Goal: Task Accomplishment & Management: Manage account settings

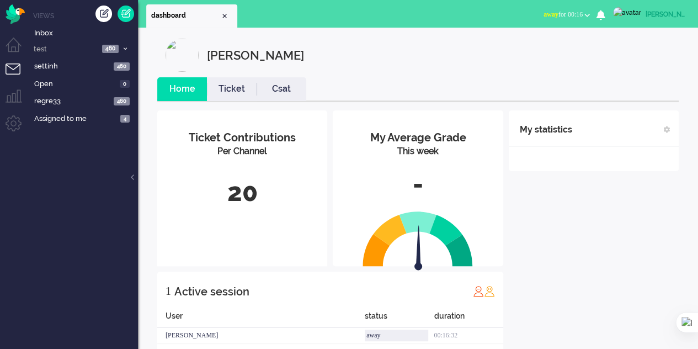
click at [227, 88] on link "Ticket" at bounding box center [232, 89] width 50 height 13
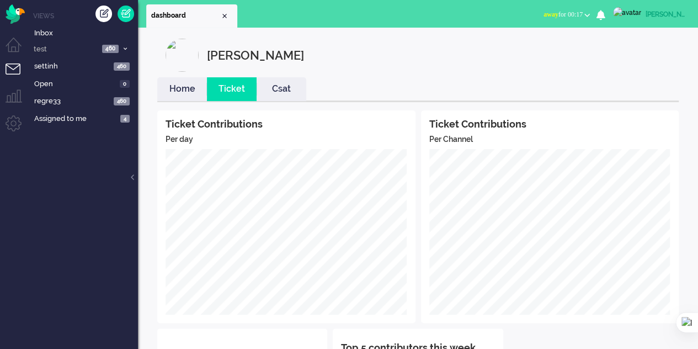
click at [287, 92] on link "Csat" at bounding box center [282, 89] width 50 height 13
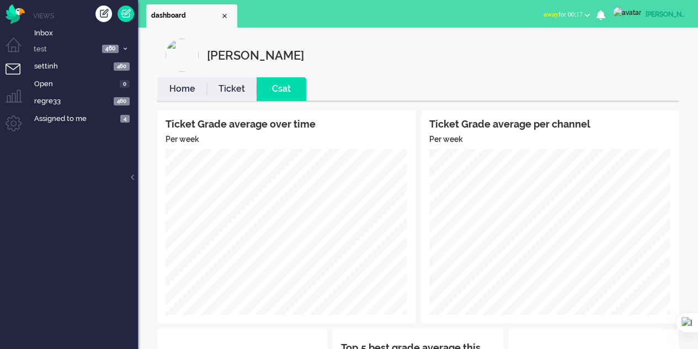
click at [172, 83] on link "Home" at bounding box center [182, 89] width 50 height 13
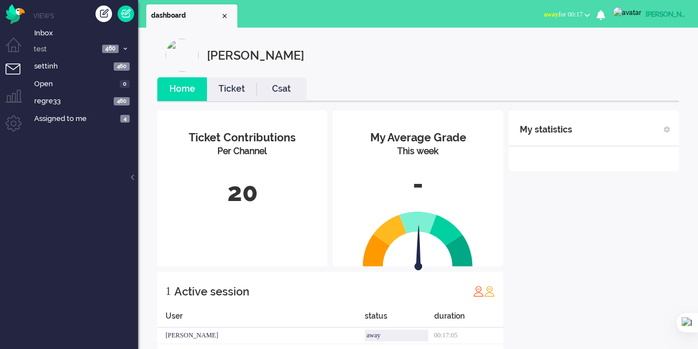
click at [583, 15] on span "away for 00:17" at bounding box center [562, 14] width 39 height 8
click at [393, 52] on div "[PERSON_NAME]" at bounding box center [425, 55] width 521 height 33
click at [223, 91] on link "Ticket" at bounding box center [232, 89] width 50 height 13
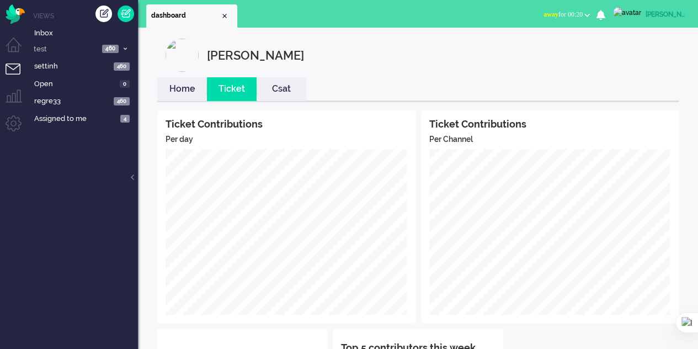
click at [275, 88] on link "Csat" at bounding box center [282, 89] width 50 height 13
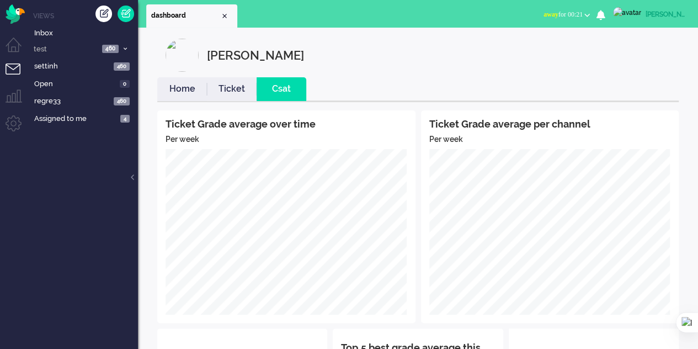
click at [171, 89] on link "Home" at bounding box center [182, 89] width 50 height 13
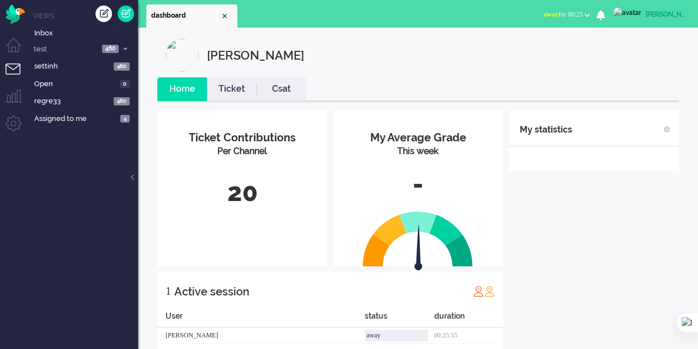
click at [12, 124] on li "Admin menu" at bounding box center [18, 127] width 25 height 25
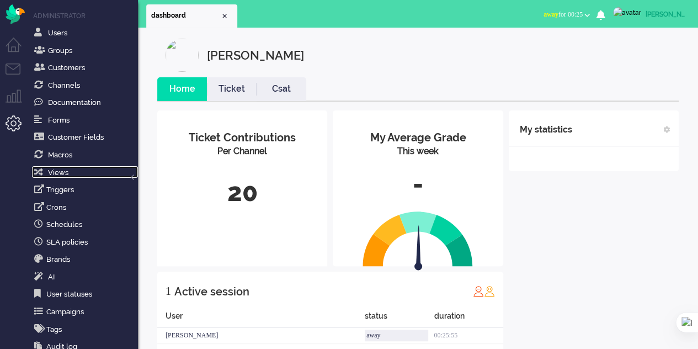
click at [60, 168] on span "Views" at bounding box center [58, 172] width 20 height 8
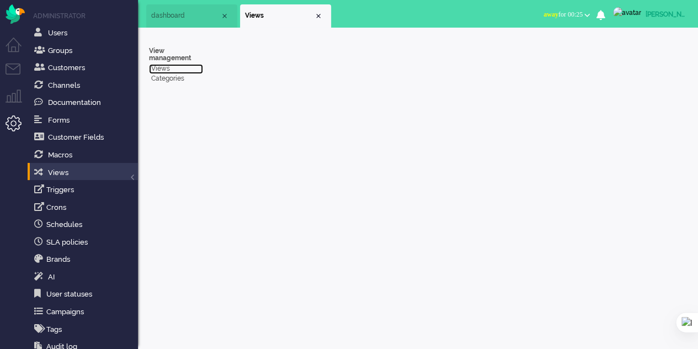
click at [164, 70] on link "Views" at bounding box center [176, 68] width 54 height 9
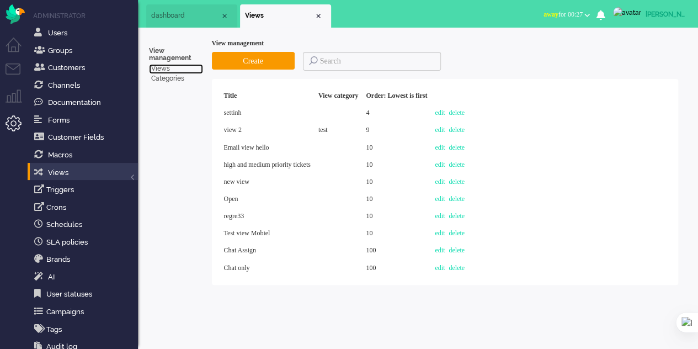
click at [188, 10] on li "dashboard" at bounding box center [191, 15] width 91 height 23
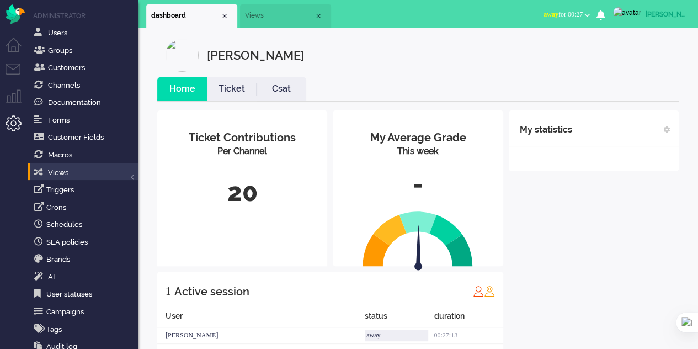
click at [275, 4] on ul "dashboard Views" at bounding box center [310, 14] width 328 height 28
click at [273, 16] on span "Views" at bounding box center [279, 15] width 69 height 9
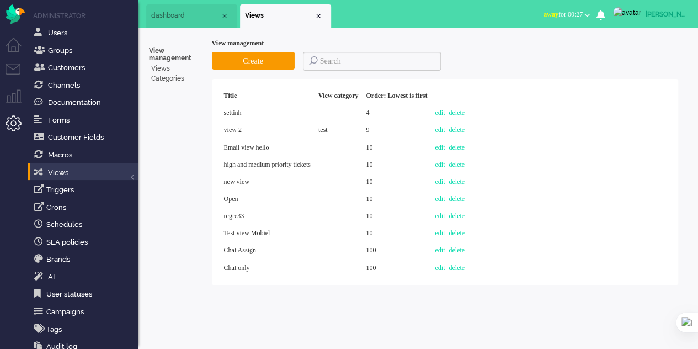
click at [375, 13] on ul "dashboard Views" at bounding box center [310, 14] width 328 height 28
click at [445, 202] on link "edit" at bounding box center [440, 199] width 10 height 8
select select "last_update"
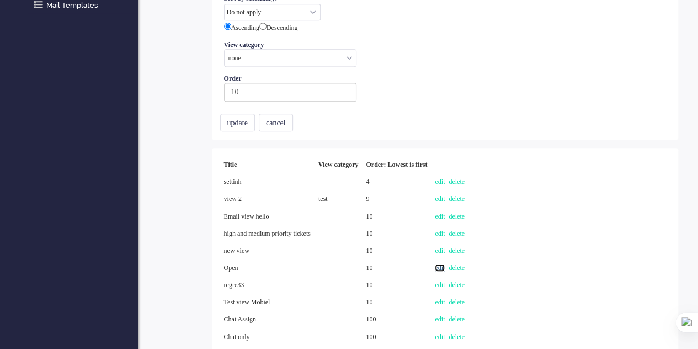
scroll to position [410, 0]
click at [445, 281] on link "edit" at bounding box center [440, 285] width 10 height 8
select select
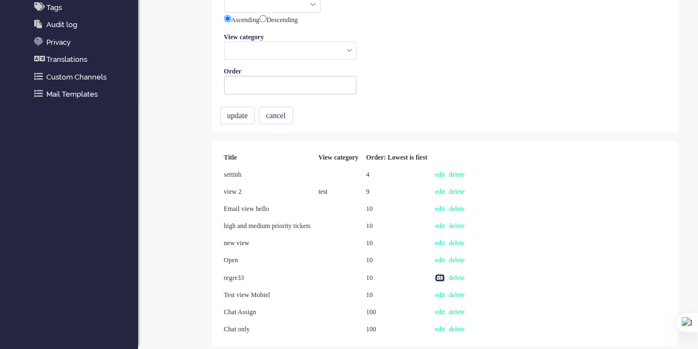
type input "regre33"
select select "none"
type input "10"
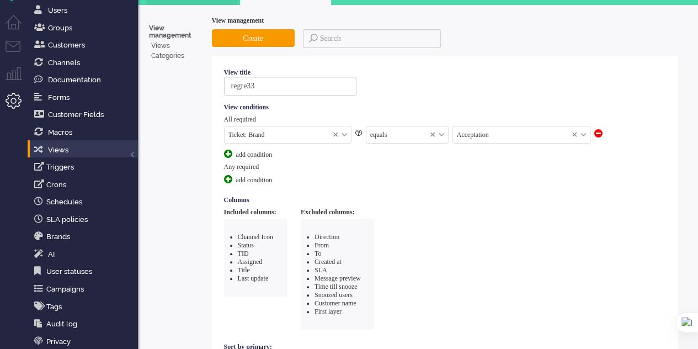
scroll to position [0, 0]
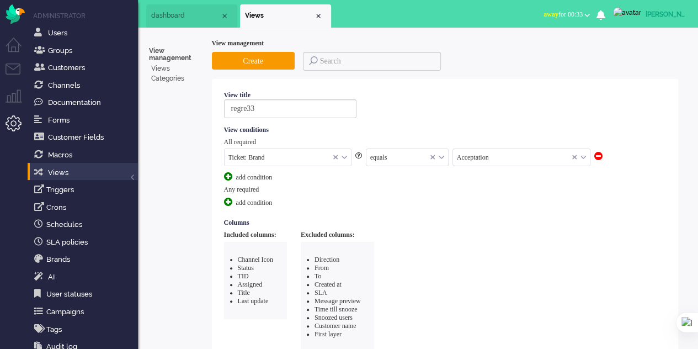
click at [17, 68] on li "Tickets menu" at bounding box center [18, 75] width 25 height 25
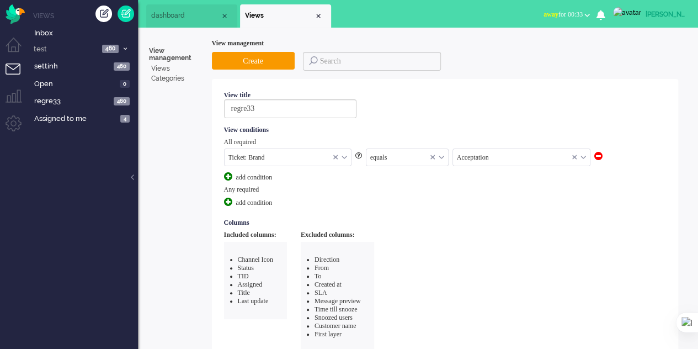
click at [7, 66] on li "Tickets menu" at bounding box center [18, 75] width 25 height 25
click at [8, 67] on li "Tickets menu" at bounding box center [18, 75] width 25 height 25
click at [43, 29] on span "Inbox" at bounding box center [86, 33] width 104 height 10
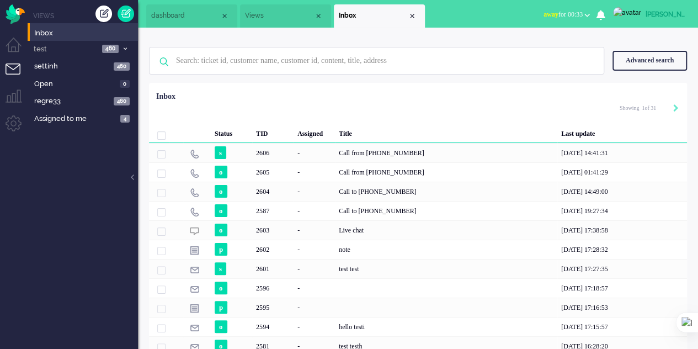
click at [359, 261] on div "test test" at bounding box center [446, 268] width 222 height 19
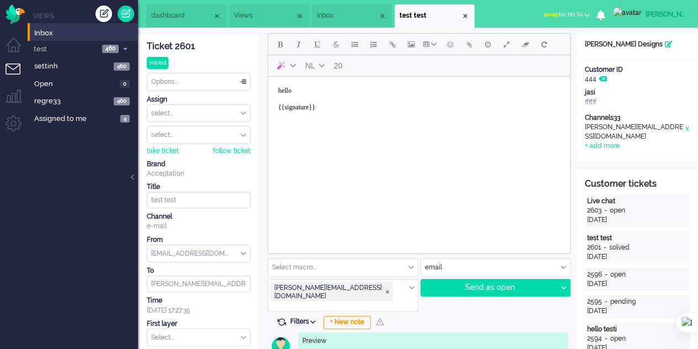
click at [484, 292] on div "Send as open" at bounding box center [489, 287] width 136 height 17
click at [485, 42] on span "Delay message" at bounding box center [488, 44] width 6 height 9
type input "2025-10-02 11:43"
type input "11"
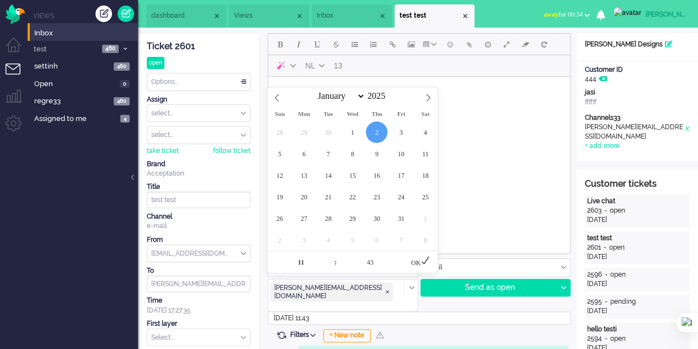
click at [316, 311] on input "2025-10-02 11:43" at bounding box center [419, 317] width 303 height 13
click at [400, 256] on span at bounding box center [400, 256] width 8 height 11
type input "48"
type input "2025-10-02 11:48"
click at [421, 261] on div "OK" at bounding box center [420, 261] width 34 height 22
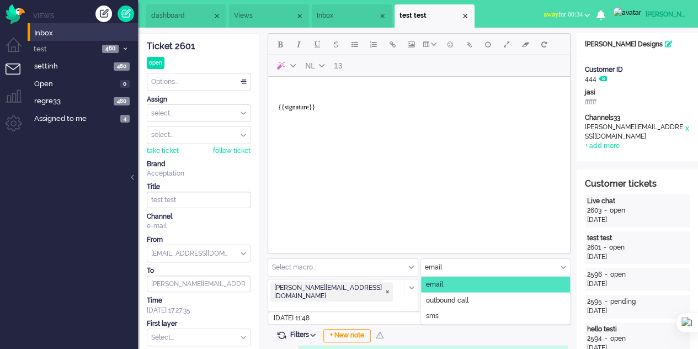
drag, startPoint x: 689, startPoint y: 338, endPoint x: 281, endPoint y: 133, distance: 456.6
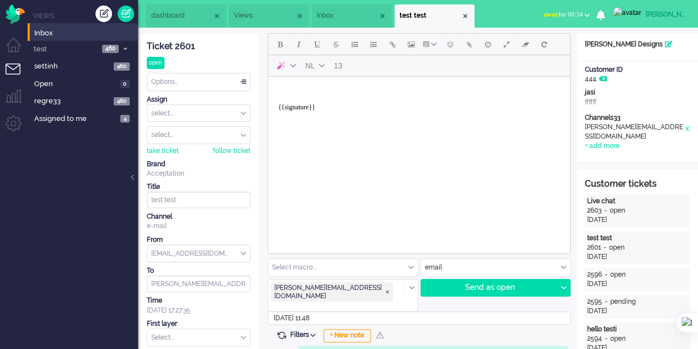
click at [321, 89] on body "{{signature}}" at bounding box center [419, 103] width 293 height 44
click at [496, 285] on div "Send as open" at bounding box center [489, 287] width 136 height 17
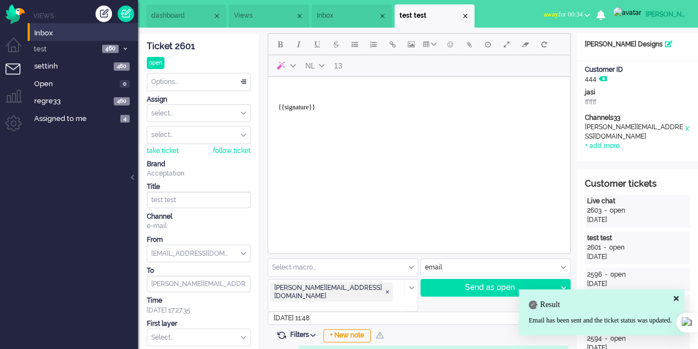
click at [311, 90] on body "{{signature}}" at bounding box center [419, 103] width 293 height 44
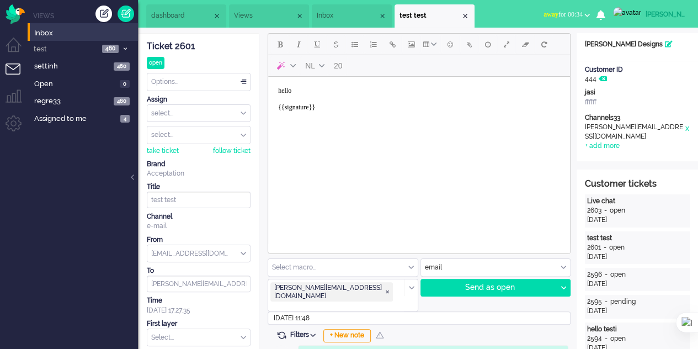
click at [508, 291] on div "Send as open" at bounding box center [489, 287] width 136 height 17
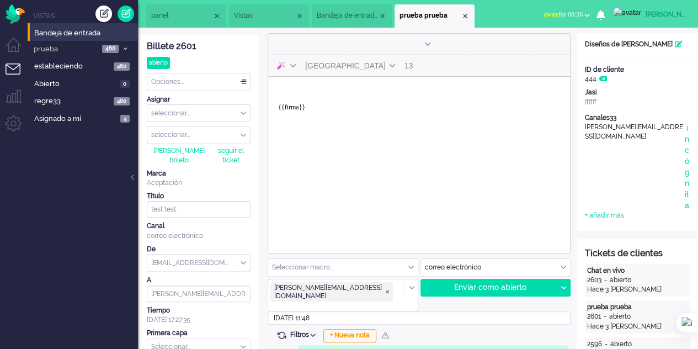
click at [163, 22] on li "panel" at bounding box center [186, 15] width 80 height 23
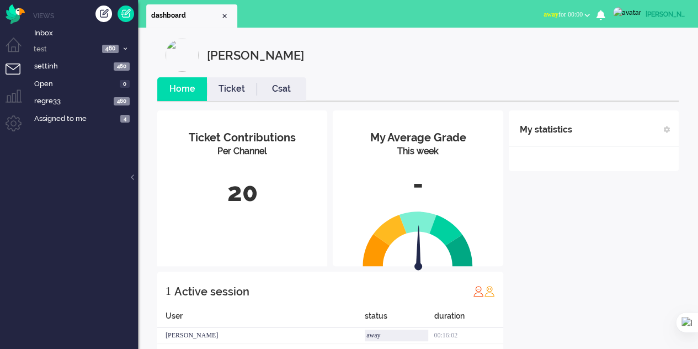
click at [656, 12] on div "[PERSON_NAME]" at bounding box center [665, 14] width 41 height 11
click at [659, 177] on div "My statistics + Add statistics Talking time (average day) Wrap-up time (average…" at bounding box center [594, 232] width 170 height 244
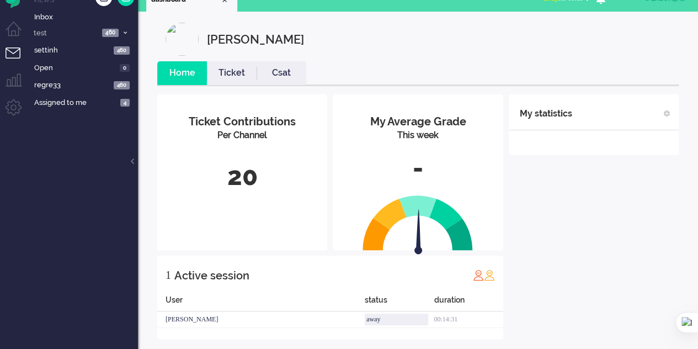
scroll to position [25, 0]
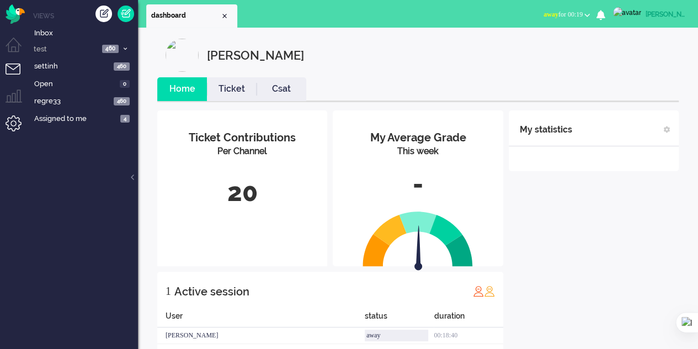
click at [15, 121] on li "Admin menu" at bounding box center [18, 127] width 25 height 25
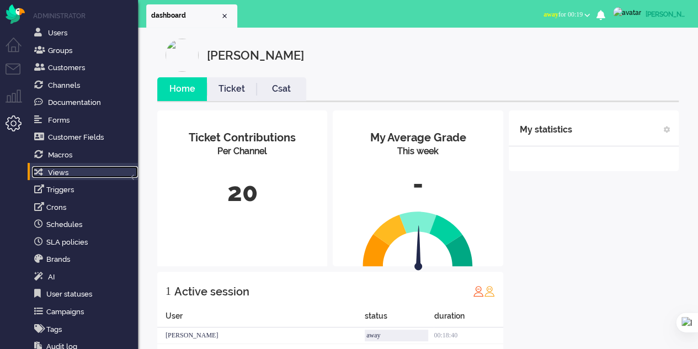
click at [56, 175] on span "Views" at bounding box center [58, 172] width 20 height 8
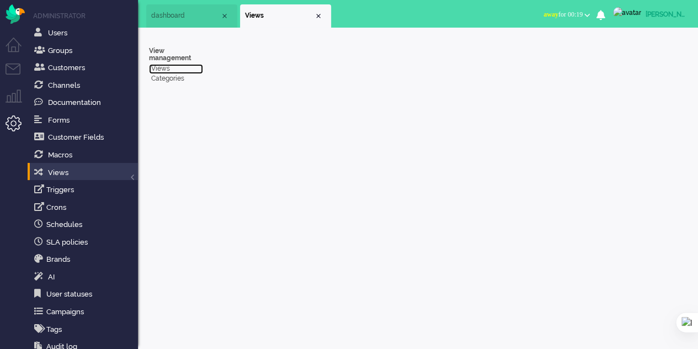
click at [161, 69] on link "Views" at bounding box center [176, 68] width 54 height 9
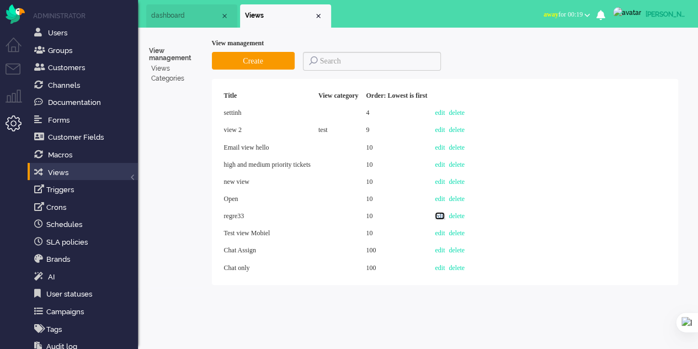
click at [445, 214] on link "edit" at bounding box center [440, 216] width 10 height 8
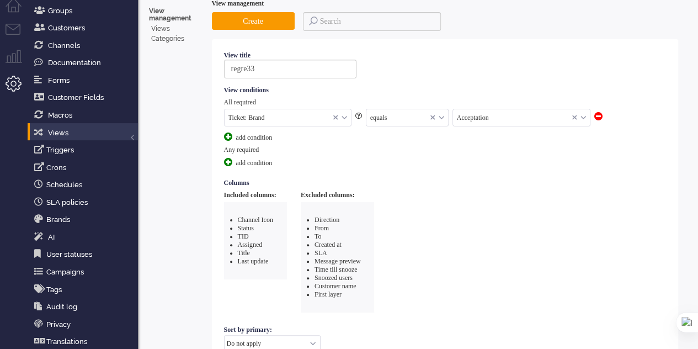
scroll to position [55, 0]
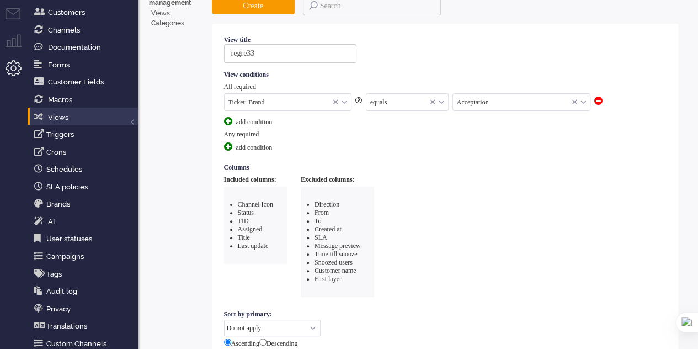
click at [342, 100] on div "Ticket: Brand" at bounding box center [288, 102] width 126 height 17
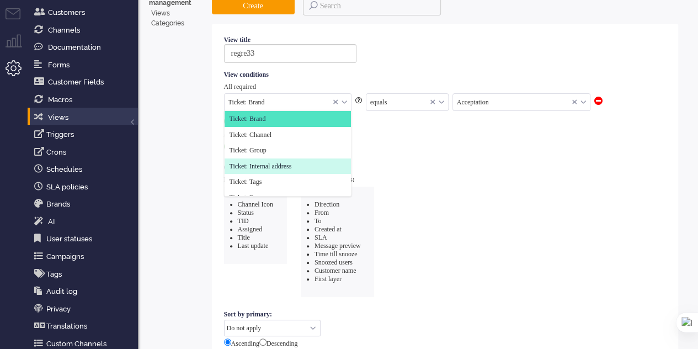
click at [286, 162] on span "Ticket: Internal address" at bounding box center [260, 166] width 62 height 9
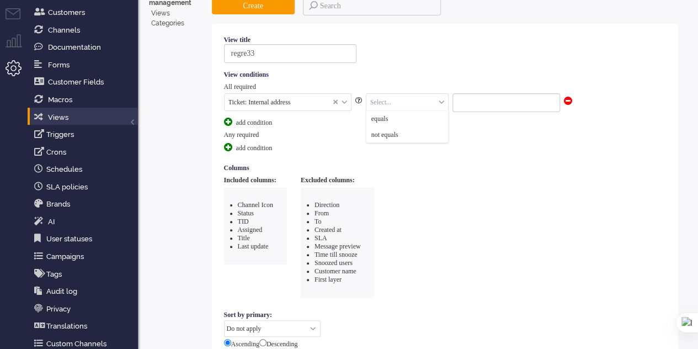
click at [440, 101] on div "Select..." at bounding box center [407, 102] width 82 height 17
click at [399, 118] on li "equals" at bounding box center [407, 119] width 82 height 16
click at [481, 100] on input at bounding box center [506, 102] width 108 height 19
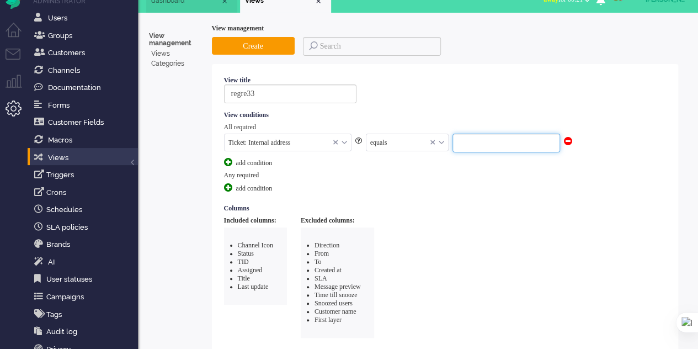
scroll to position [0, 0]
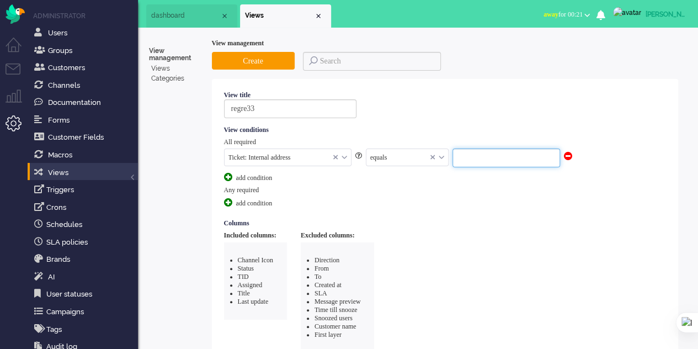
click at [164, 16] on span "dashboard" at bounding box center [185, 15] width 69 height 9
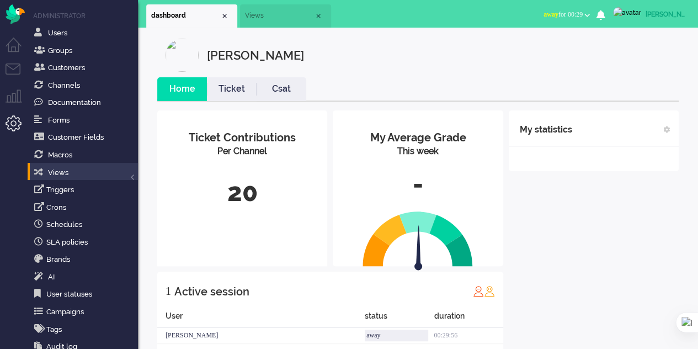
click at [630, 18] on img at bounding box center [627, 12] width 28 height 11
click at [641, 73] on link "Settings" at bounding box center [654, 74] width 76 height 11
select select
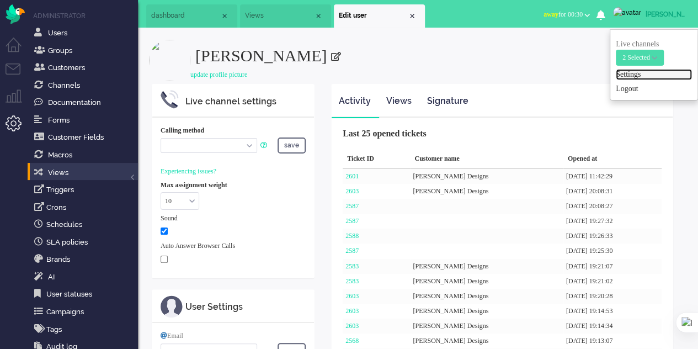
select select "browser"
checkbox input "true"
type input "[PERSON_NAME][EMAIL_ADDRESS][DOMAIN_NAME]"
type input "+34642313275"
select select "en"
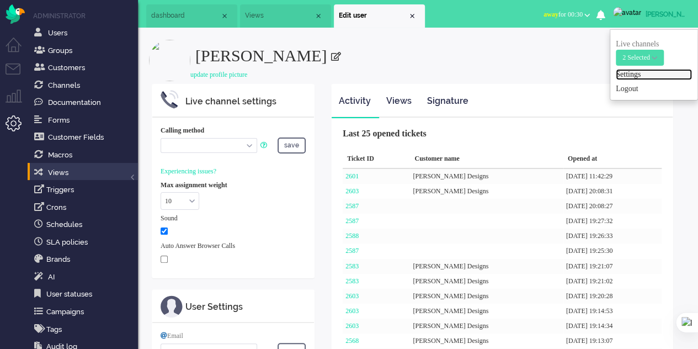
select select "en_GB"
click at [634, 76] on link "Settings" at bounding box center [654, 74] width 76 height 11
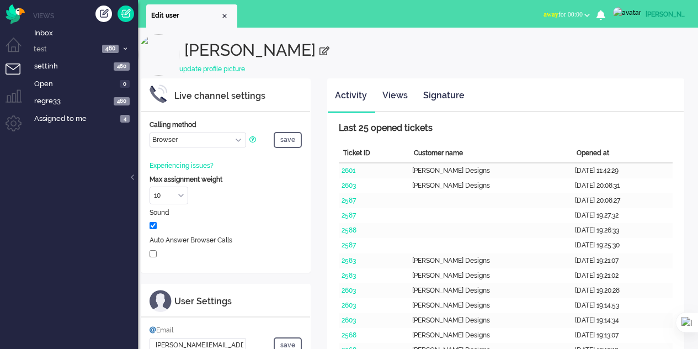
select select "browser"
click at [397, 92] on link "Views" at bounding box center [395, 95] width 40 height 27
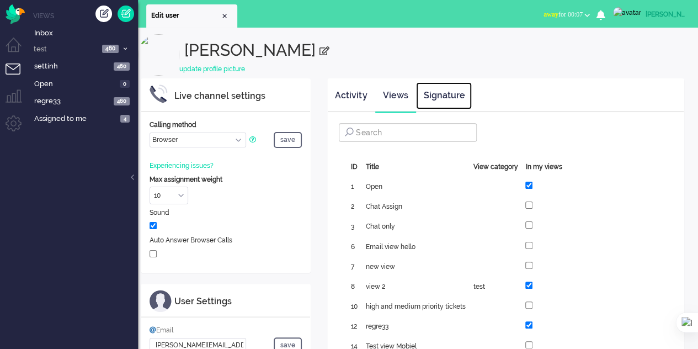
click at [450, 92] on link "Signature" at bounding box center [444, 95] width 56 height 27
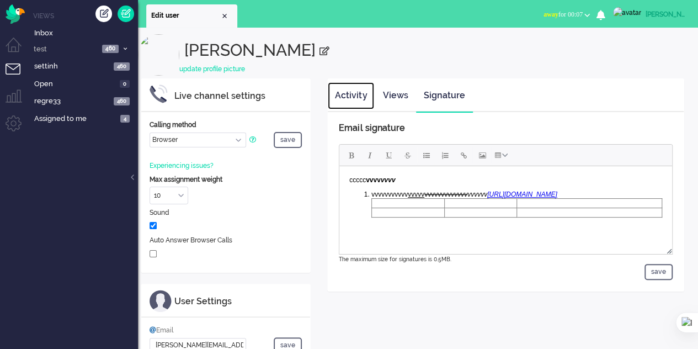
click at [350, 95] on link "Activity" at bounding box center [351, 95] width 46 height 27
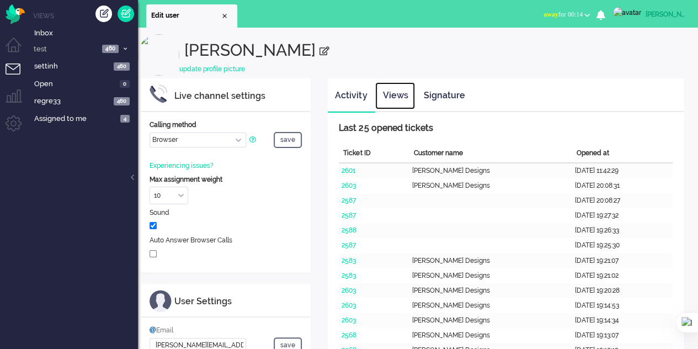
click at [394, 98] on link "Views" at bounding box center [395, 95] width 40 height 27
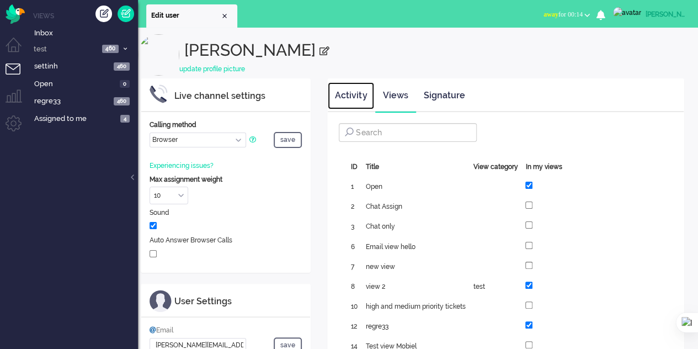
click at [348, 94] on link "Activity" at bounding box center [351, 95] width 46 height 27
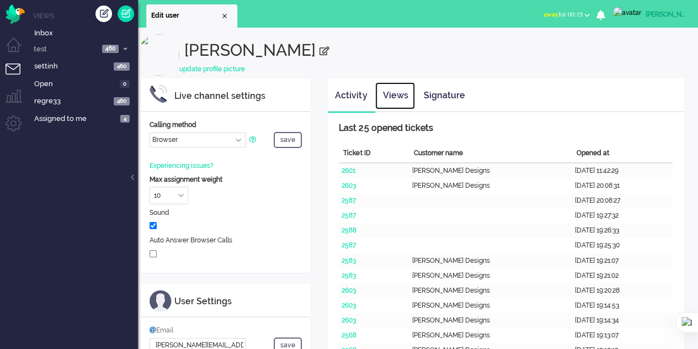
click at [391, 92] on link "Views" at bounding box center [395, 95] width 40 height 27
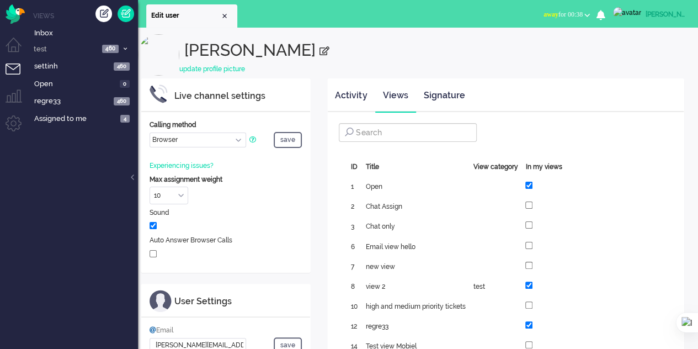
click at [22, 67] on li "Tickets menu" at bounding box center [18, 75] width 25 height 25
click at [21, 67] on li "Tickets menu" at bounding box center [18, 75] width 25 height 25
click at [17, 66] on li "Tickets menu" at bounding box center [18, 75] width 25 height 25
click at [16, 66] on li "Tickets menu" at bounding box center [18, 75] width 25 height 25
click at [63, 120] on span "Assigned to me" at bounding box center [75, 119] width 83 height 10
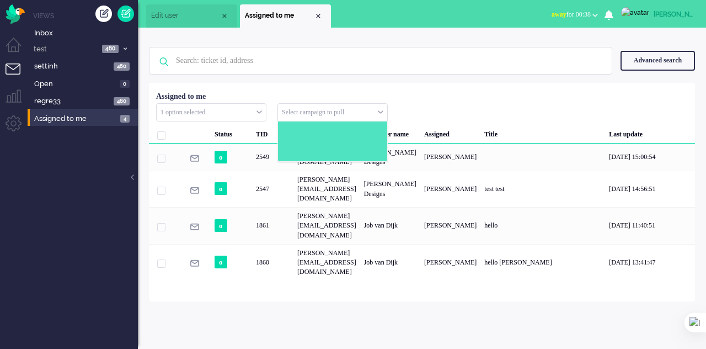
click at [380, 110] on div "Select campaign to pull" at bounding box center [332, 112] width 109 height 17
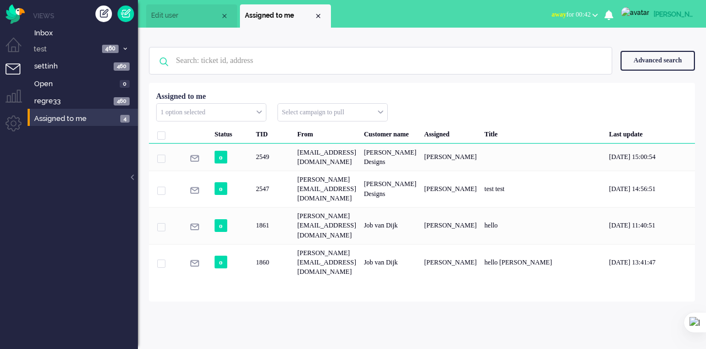
click at [320, 13] on div "Close tab" at bounding box center [318, 16] width 9 height 9
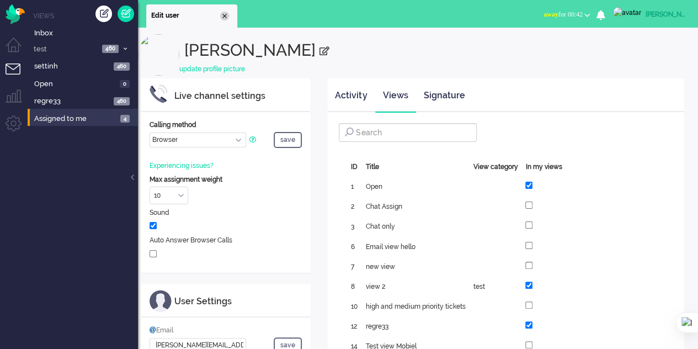
click at [222, 15] on div "Close tab" at bounding box center [224, 16] width 9 height 9
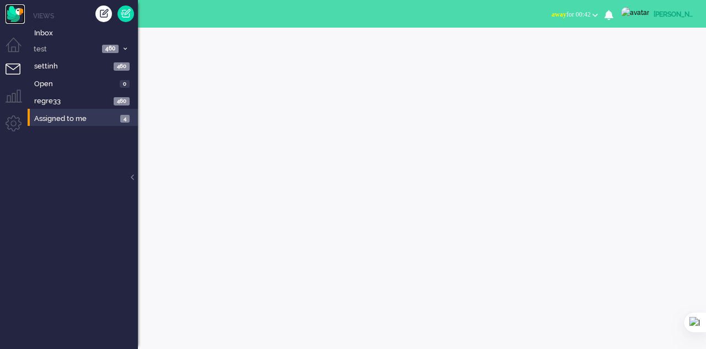
click at [17, 17] on img "Omnidesk" at bounding box center [15, 13] width 19 height 19
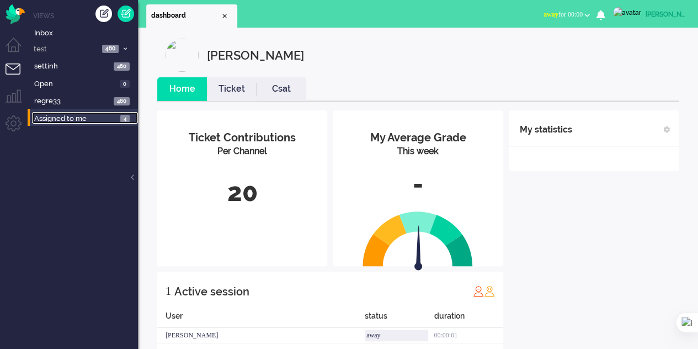
click at [78, 119] on span "Assigned to me" at bounding box center [75, 119] width 83 height 10
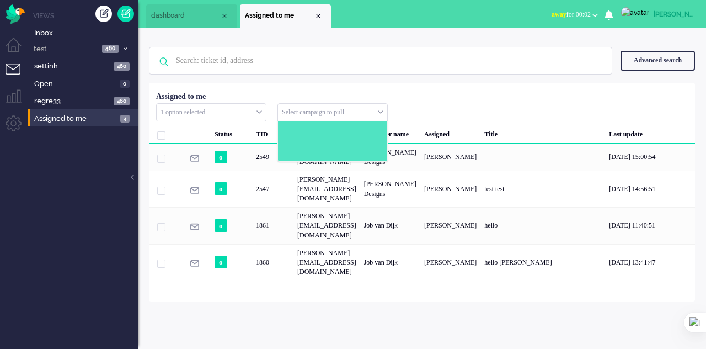
drag, startPoint x: 362, startPoint y: 110, endPoint x: 329, endPoint y: 108, distance: 33.2
click at [329, 108] on input "text" at bounding box center [332, 112] width 109 height 17
drag, startPoint x: 281, startPoint y: 111, endPoint x: 339, endPoint y: 110, distance: 58.5
click at [339, 110] on input "text" at bounding box center [332, 112] width 109 height 17
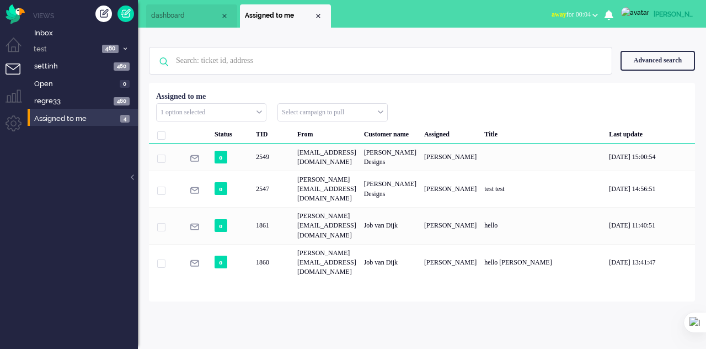
click at [380, 112] on input "text" at bounding box center [332, 112] width 109 height 17
click at [378, 111] on input "text" at bounding box center [332, 112] width 109 height 17
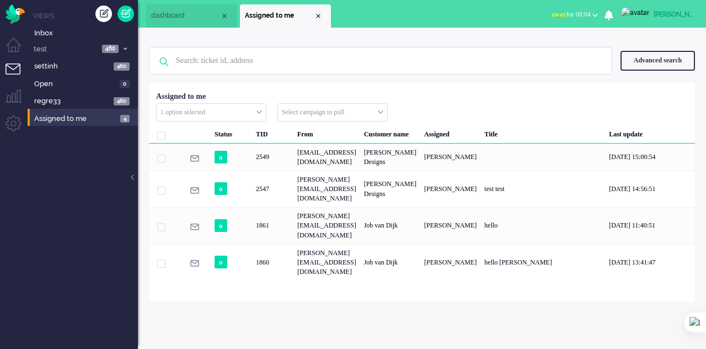
click at [323, 106] on input "text" at bounding box center [332, 112] width 109 height 17
click at [380, 114] on input "text" at bounding box center [332, 112] width 109 height 17
drag, startPoint x: 380, startPoint y: 113, endPoint x: 361, endPoint y: 113, distance: 19.3
click at [380, 113] on input "text" at bounding box center [332, 112] width 109 height 17
click at [255, 111] on input "text" at bounding box center [211, 112] width 109 height 17
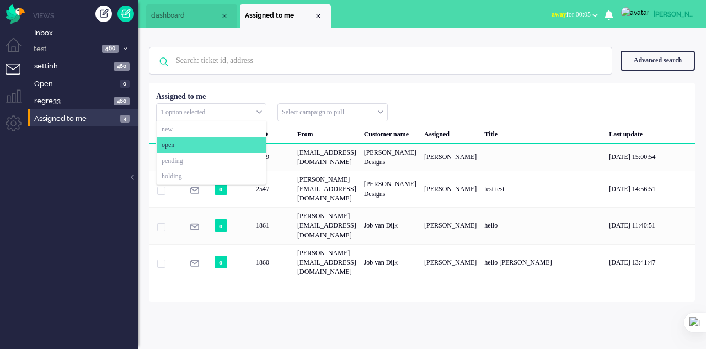
click at [255, 111] on input "text" at bounding box center [211, 112] width 109 height 17
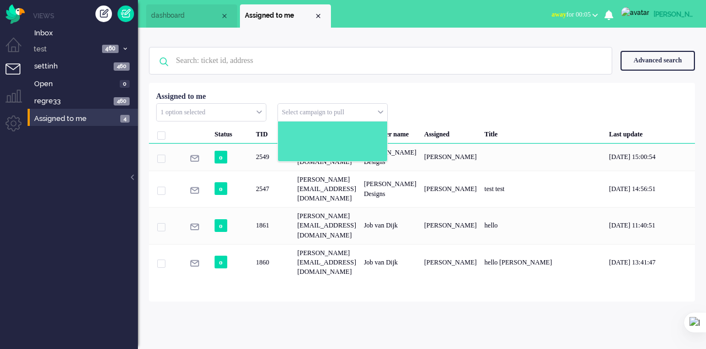
click at [382, 113] on div "Select campaign to pull" at bounding box center [332, 112] width 109 height 17
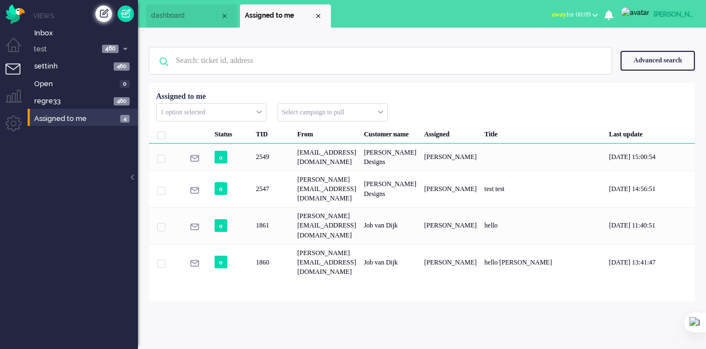
click at [108, 10] on div "Create ticket" at bounding box center [103, 14] width 17 height 17
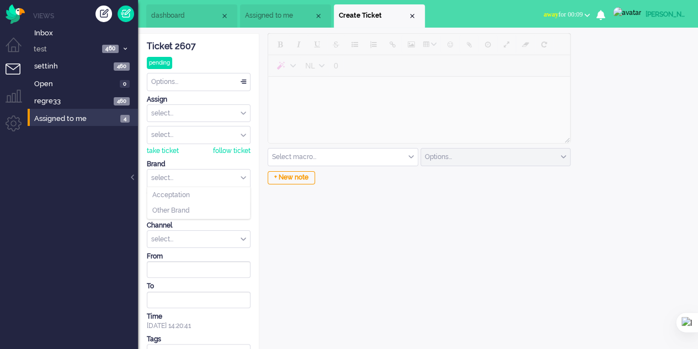
click at [198, 175] on input "text" at bounding box center [198, 177] width 103 height 17
click at [190, 194] on li "Acceptation" at bounding box center [198, 195] width 103 height 16
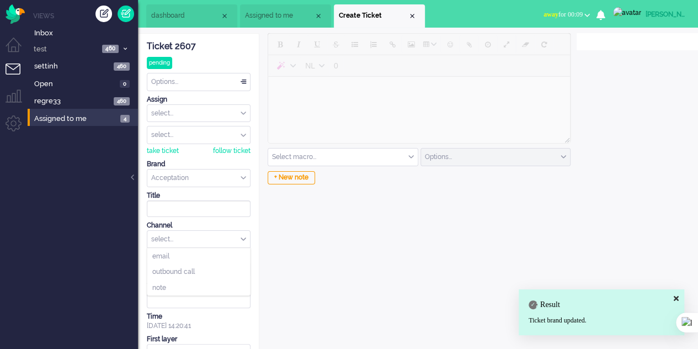
click at [215, 232] on div "select..." at bounding box center [198, 239] width 103 height 17
click at [202, 253] on li "email" at bounding box center [198, 256] width 103 height 16
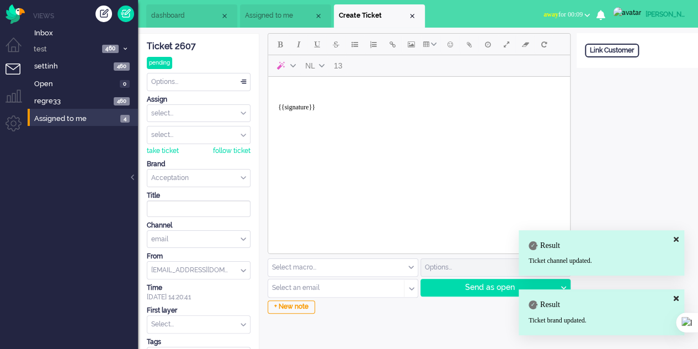
click at [312, 93] on body "{{signature}}" at bounding box center [419, 103] width 293 height 44
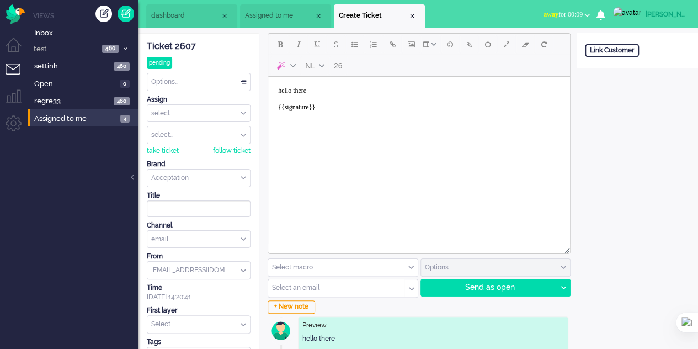
click at [319, 289] on input "text" at bounding box center [333, 288] width 120 height 8
type input "elaine@"
click at [330, 316] on span "elaine@ elainedesigns.es" at bounding box center [327, 320] width 109 height 9
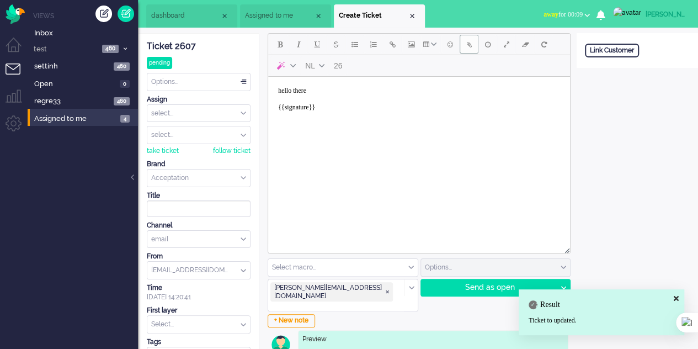
click at [462, 45] on button "Add attachment" at bounding box center [469, 44] width 19 height 19
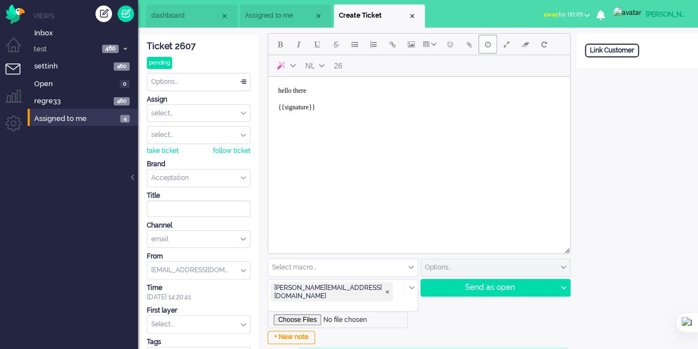
click at [489, 44] on span "Delay message" at bounding box center [488, 44] width 6 height 9
type input "2025-10-02 14:21"
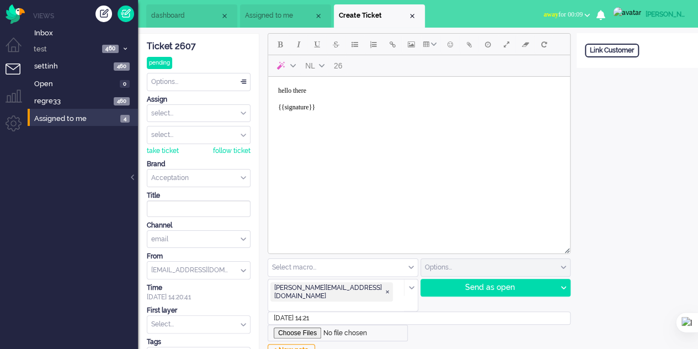
click at [309, 311] on input "2025-10-02 14:21" at bounding box center [419, 317] width 303 height 13
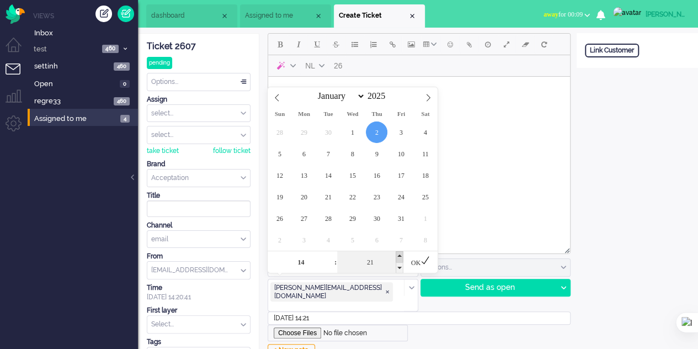
click at [398, 251] on span at bounding box center [400, 256] width 8 height 11
type input "26"
type input "2025-10-02 14:26"
click at [423, 263] on icon at bounding box center [424, 259] width 9 height 9
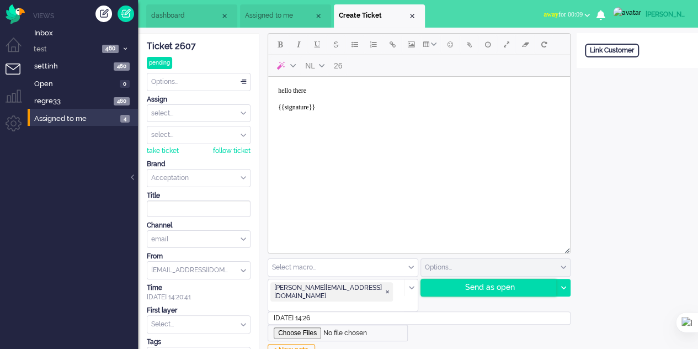
click at [453, 285] on div "Send as open" at bounding box center [489, 287] width 136 height 17
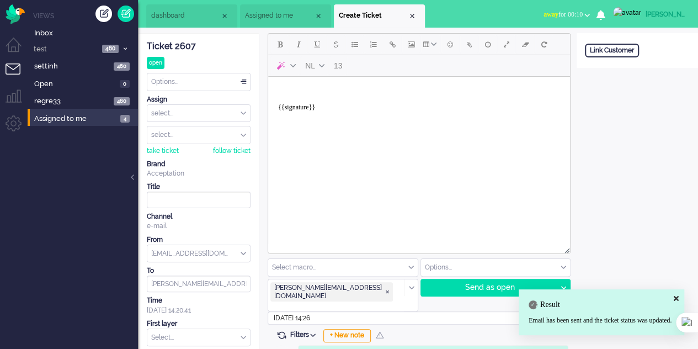
click at [328, 89] on body "{{signature}}" at bounding box center [419, 103] width 293 height 44
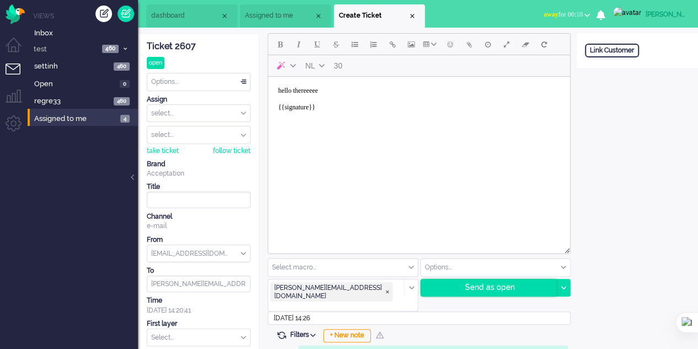
click at [510, 293] on div "Send as open" at bounding box center [489, 287] width 136 height 17
click at [120, 18] on link at bounding box center [125, 14] width 17 height 17
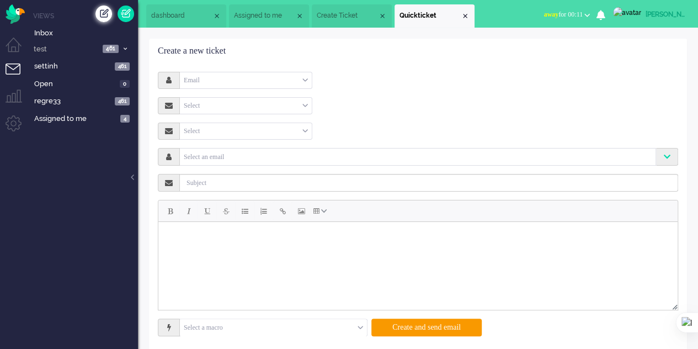
click at [97, 18] on div "Create ticket" at bounding box center [103, 14] width 17 height 17
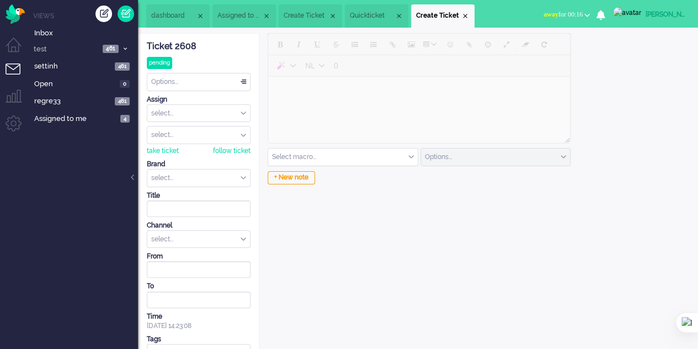
click at [366, 20] on span "Quickticket" at bounding box center [372, 15] width 45 height 9
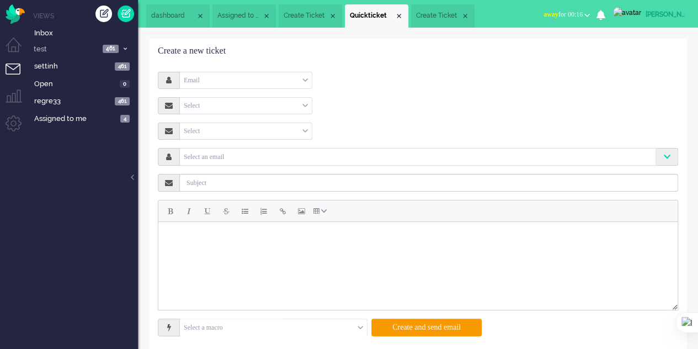
click at [296, 15] on span "Create Ticket" at bounding box center [306, 15] width 45 height 9
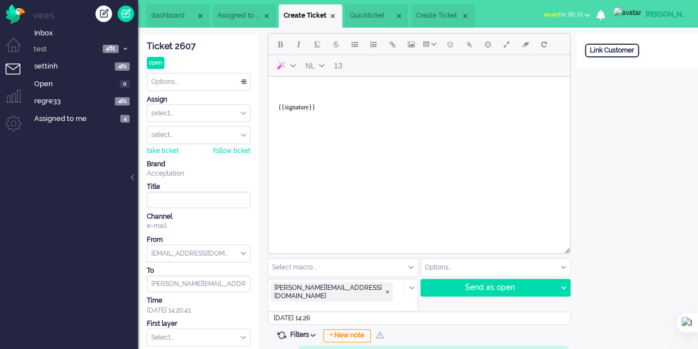
type textarea "<br /><br />{{signature}}"
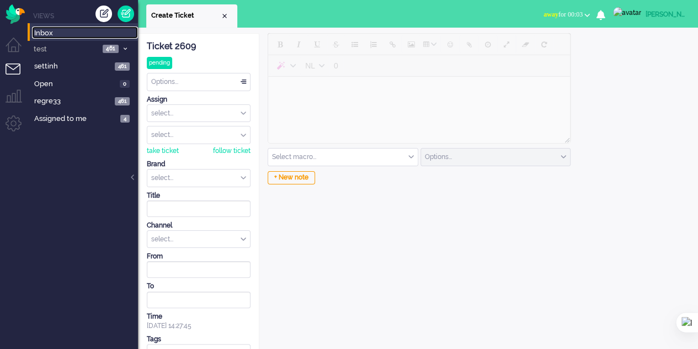
click at [40, 36] on span "Inbox" at bounding box center [86, 33] width 104 height 10
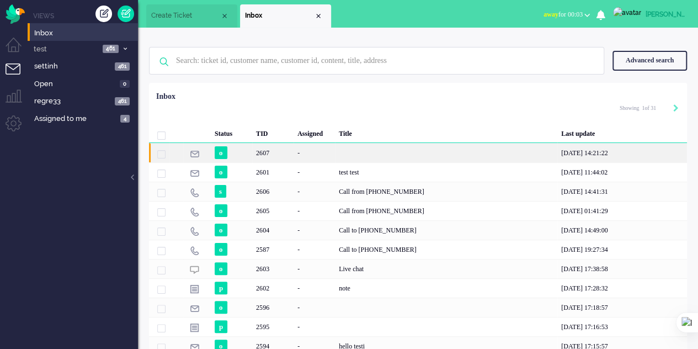
click at [279, 157] on div "2607" at bounding box center [272, 152] width 41 height 19
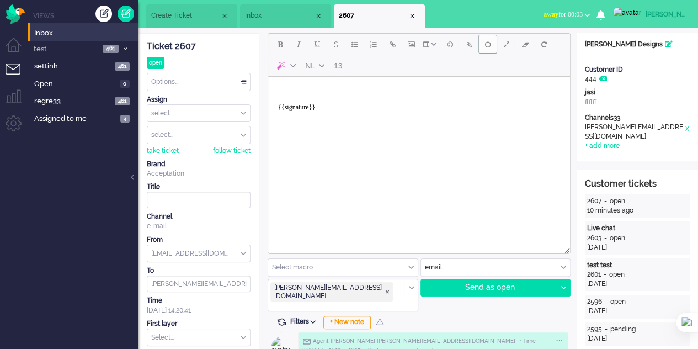
click at [487, 49] on button "Delay message" at bounding box center [487, 44] width 19 height 19
type input "2025-10-02 14:30"
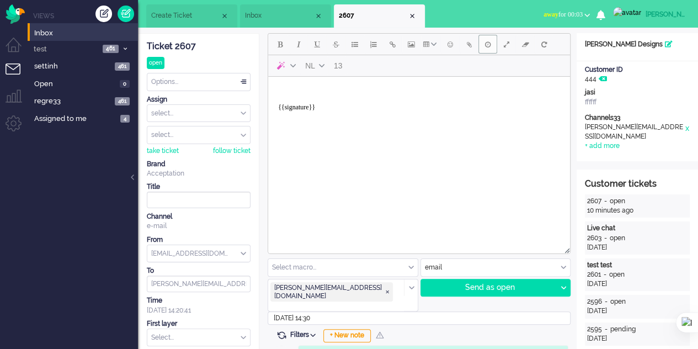
scroll to position [55, 0]
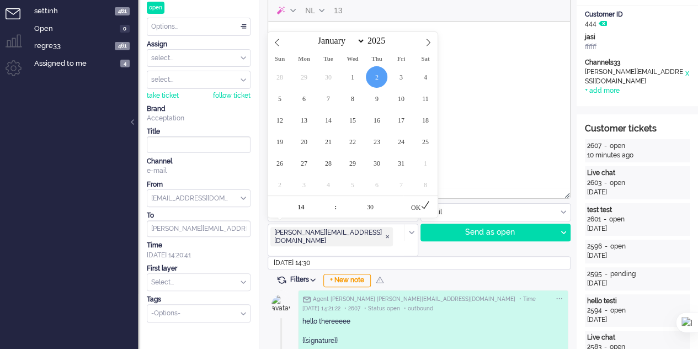
click at [333, 256] on input "2025-10-02 14:30" at bounding box center [419, 262] width 303 height 13
click at [403, 200] on span at bounding box center [400, 201] width 8 height 11
type input "35"
type input "2025-10-02 14:35"
click at [423, 256] on input "2025-10-02 14:35" at bounding box center [419, 262] width 303 height 13
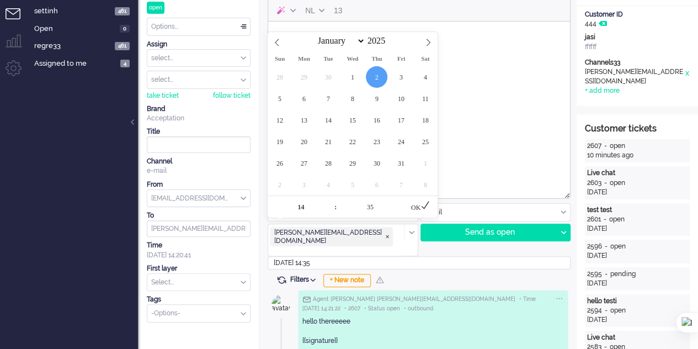
click at [420, 275] on div "Filters Show events Only show current ticket Hide inactive tickets Filter chann…" at bounding box center [418, 280] width 301 height 11
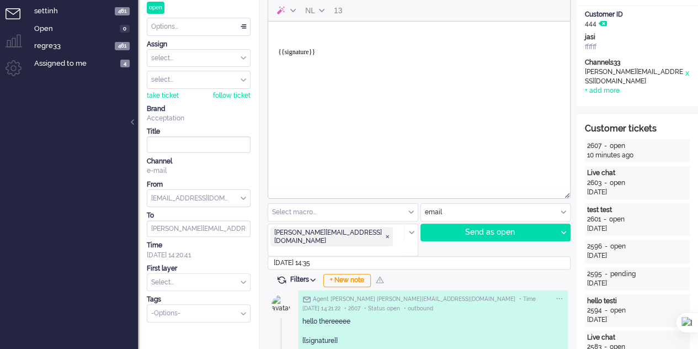
click at [336, 24] on html "{{signature}}" at bounding box center [419, 48] width 302 height 53
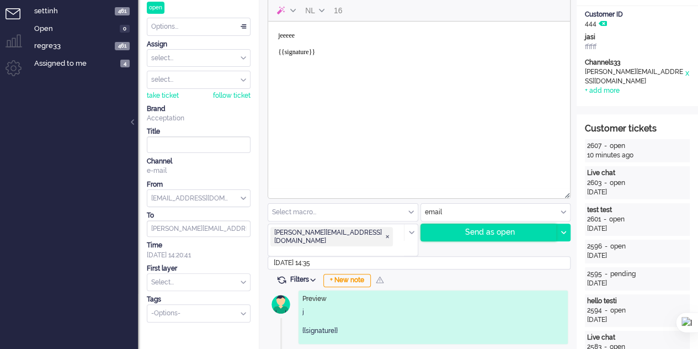
click at [496, 233] on div "Send as open" at bounding box center [489, 232] width 136 height 17
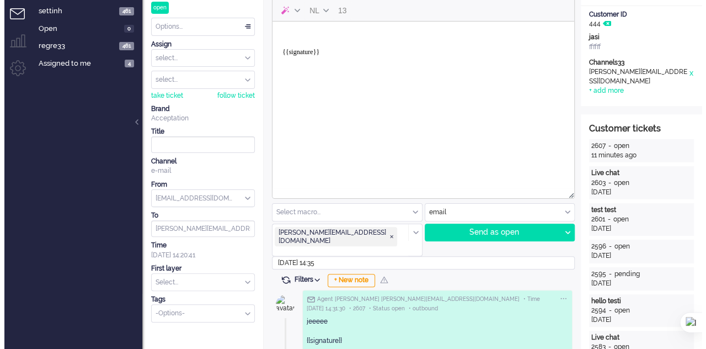
scroll to position [0, 0]
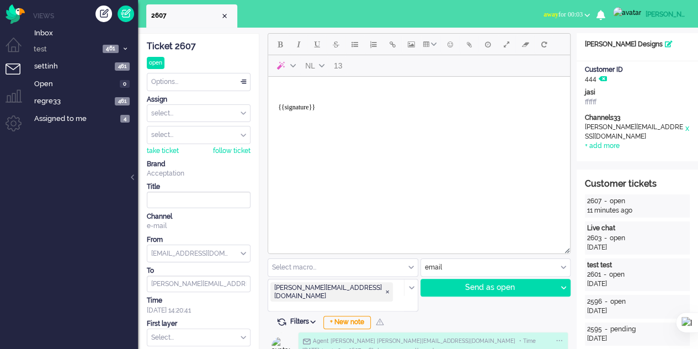
click at [637, 16] on img at bounding box center [627, 12] width 28 height 11
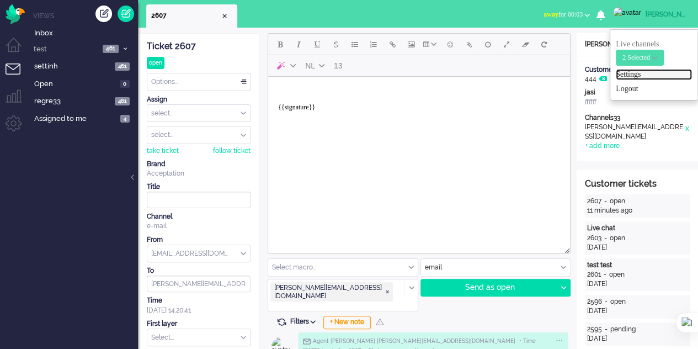
click at [628, 71] on link "Settings" at bounding box center [654, 74] width 76 height 11
select select
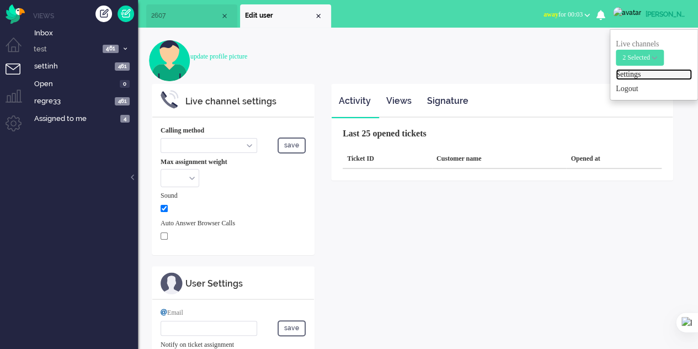
select select "browser"
checkbox input "true"
type input "[PERSON_NAME][EMAIL_ADDRESS][DOMAIN_NAME]"
type input "[PHONE_NUMBER]"
select select "en"
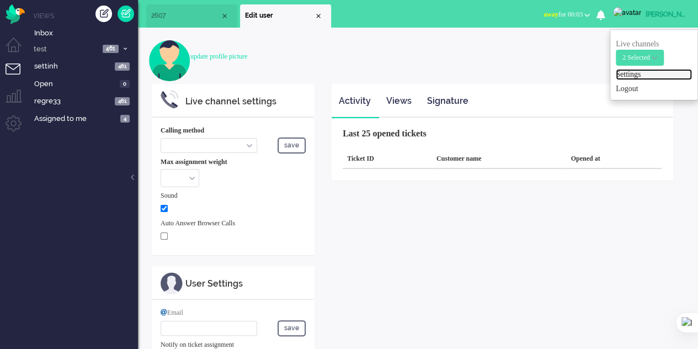
select select "en_GB"
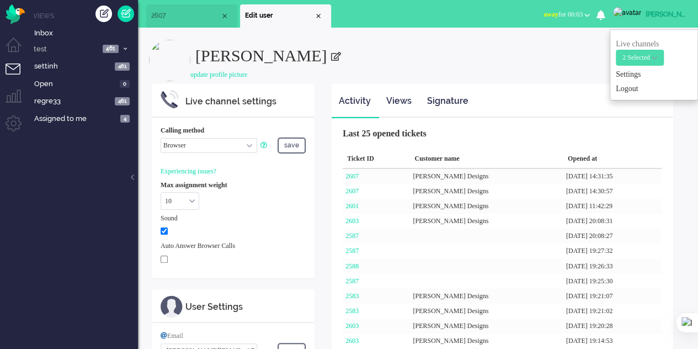
click at [330, 58] on span at bounding box center [335, 56] width 10 height 9
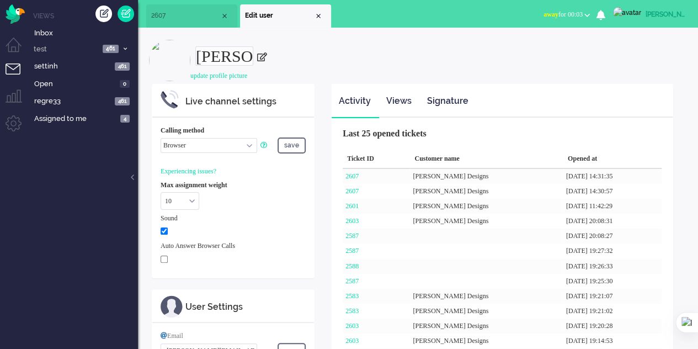
click at [253, 57] on input "[PERSON_NAME]" at bounding box center [224, 55] width 58 height 19
type input "Elaineee"
click at [295, 143] on button "save" at bounding box center [291, 145] width 28 height 16
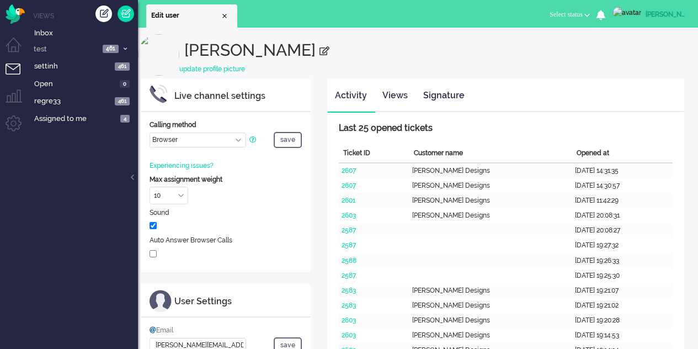
select select "browser"
click at [319, 54] on span at bounding box center [324, 51] width 10 height 10
click at [241, 52] on input "[PERSON_NAME]" at bounding box center [219, 50] width 70 height 19
type input "Elainemm"
click at [292, 143] on button "save" at bounding box center [288, 140] width 28 height 16
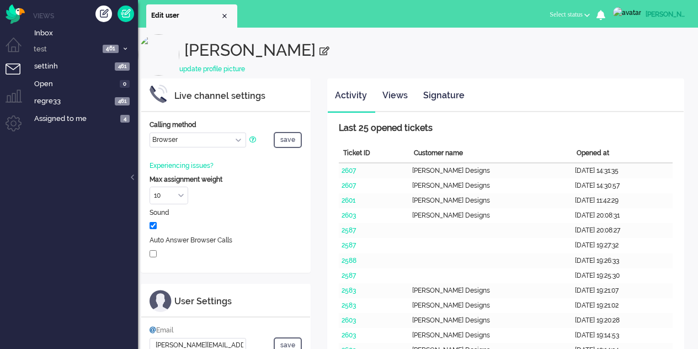
select select "browser"
click at [319, 51] on span at bounding box center [324, 51] width 10 height 10
click at [250, 51] on input "[PERSON_NAME]" at bounding box center [219, 50] width 70 height 19
type input "[PERSON_NAME]"
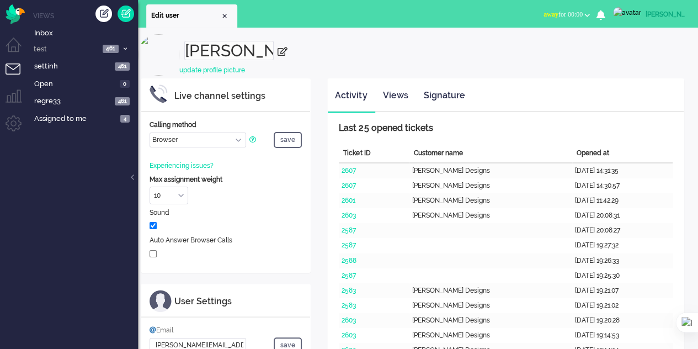
click at [286, 50] on span at bounding box center [282, 51] width 10 height 10
click at [291, 54] on h2 "[PERSON_NAME]" at bounding box center [441, 46] width 514 height 25
click at [271, 56] on h2 "[PERSON_NAME]" at bounding box center [441, 46] width 514 height 25
select select "browser"
click at [319, 52] on span at bounding box center [324, 51] width 10 height 10
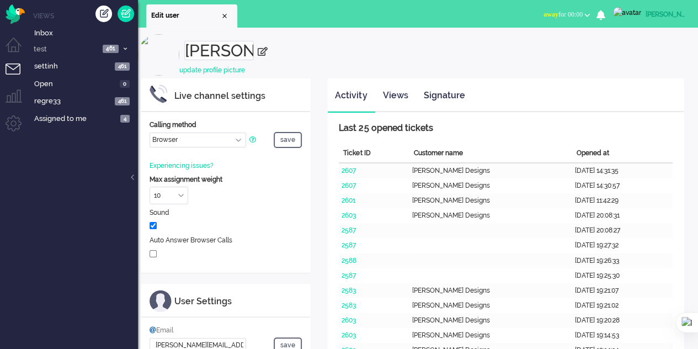
click at [238, 51] on input "[PERSON_NAME]" at bounding box center [219, 50] width 70 height 19
type input "[PERSON_NAME]"
click at [308, 44] on h2 "[PERSON_NAME]" at bounding box center [441, 47] width 514 height 26
click at [345, 65] on div "Elaine Elaine s update profile picture" at bounding box center [418, 56] width 560 height 44
select select "browser"
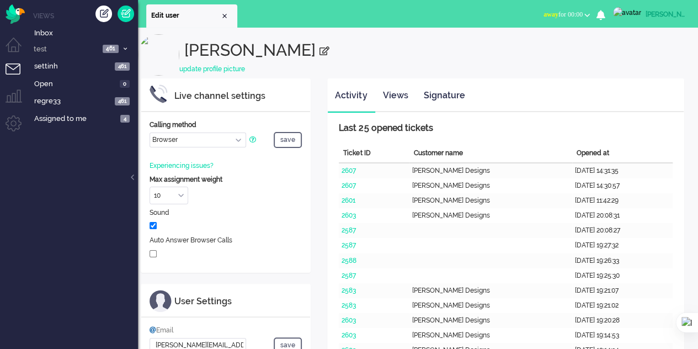
click at [319, 55] on span at bounding box center [324, 51] width 10 height 10
click at [243, 56] on input "[PERSON_NAME]" at bounding box center [219, 50] width 70 height 19
type input "[PERSON_NAME]"
drag, startPoint x: 329, startPoint y: 46, endPoint x: 330, endPoint y: 56, distance: 9.9
click at [330, 52] on h2 "[PERSON_NAME]" at bounding box center [441, 47] width 514 height 26
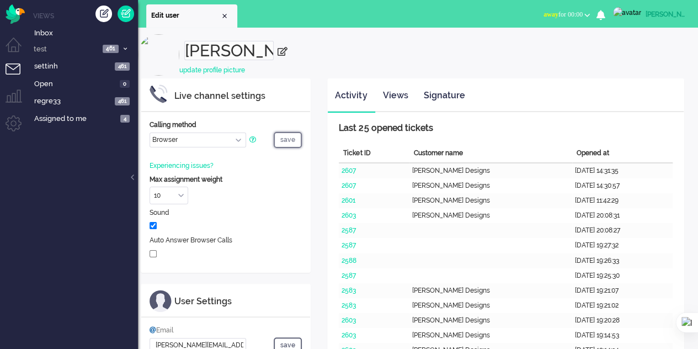
click at [293, 136] on button "save" at bounding box center [288, 140] width 28 height 16
select select "browser"
click at [317, 44] on h2 "[PERSON_NAME]" at bounding box center [441, 46] width 514 height 25
click at [213, 69] on link "update profile picture" at bounding box center [212, 69] width 66 height 8
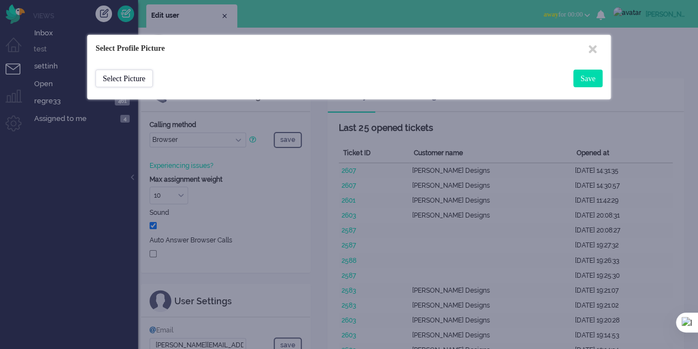
click at [145, 77] on div "Select Picture" at bounding box center [123, 79] width 57 height 18
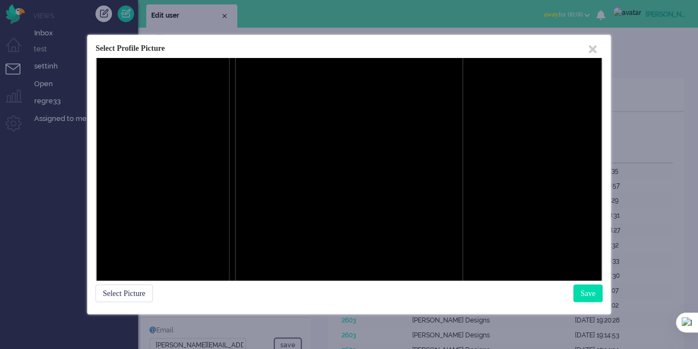
drag, startPoint x: 307, startPoint y: 173, endPoint x: 456, endPoint y: 162, distance: 149.4
click at [456, 162] on div at bounding box center [349, 169] width 227 height 227
click at [589, 287] on div "Save" at bounding box center [587, 293] width 29 height 18
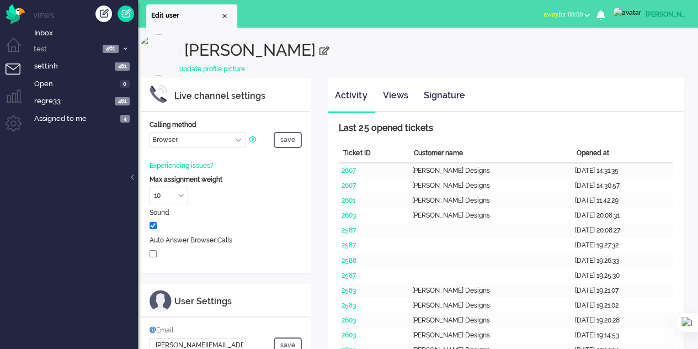
click at [234, 50] on h2 "[PERSON_NAME]" at bounding box center [441, 46] width 514 height 25
click at [319, 50] on span at bounding box center [324, 51] width 10 height 10
click at [241, 51] on input "[PERSON_NAME]" at bounding box center [219, 50] width 70 height 19
type input "Elaine s"
click at [306, 61] on div "Elaine Elaine s update profile picture" at bounding box center [418, 56] width 560 height 44
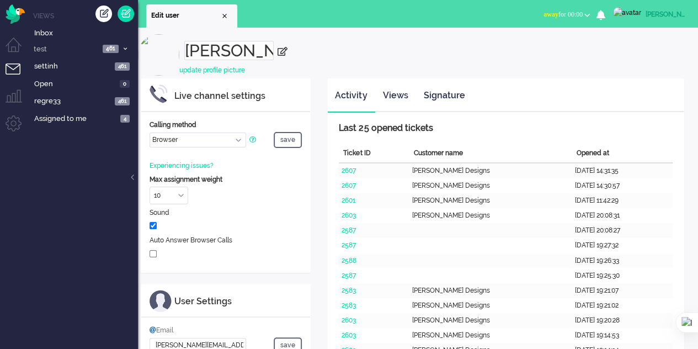
click at [418, 52] on h2 "Elaine s" at bounding box center [441, 47] width 514 height 26
click at [649, 16] on div "[PERSON_NAME]" at bounding box center [665, 14] width 41 height 11
select select "browser"
click at [345, 56] on h2 "[PERSON_NAME]" at bounding box center [441, 46] width 514 height 25
click at [637, 13] on img at bounding box center [627, 12] width 28 height 11
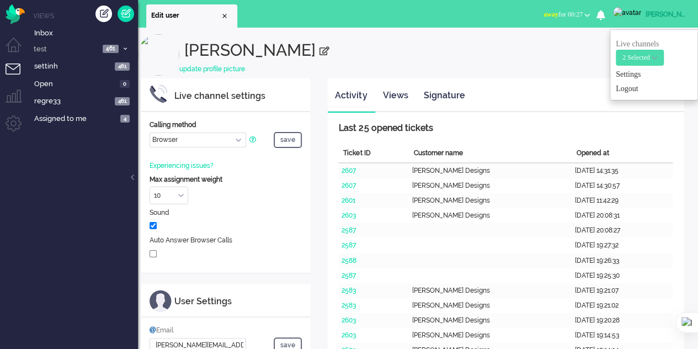
click at [484, 67] on div "update profile picture" at bounding box center [418, 69] width 560 height 9
click at [319, 54] on span at bounding box center [324, 51] width 10 height 10
type input "[PERSON_NAME]"
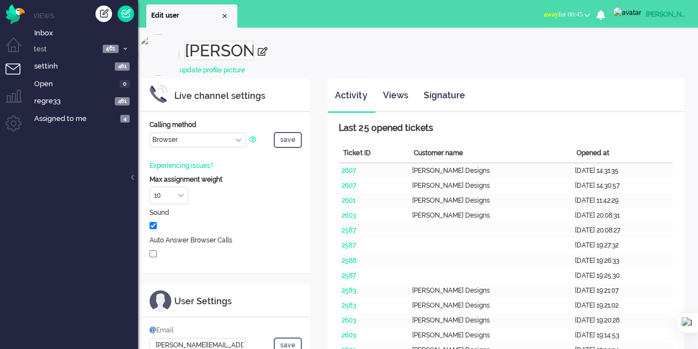
click at [296, 52] on h2 "[PERSON_NAME]" at bounding box center [441, 47] width 514 height 26
